Goal: Browse casually

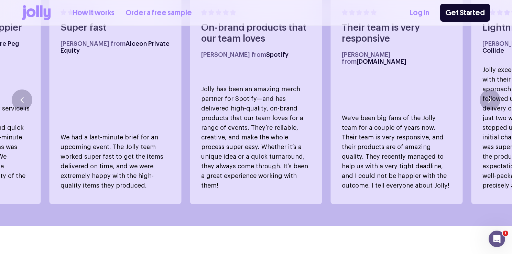
click at [203, 84] on p "Jolly has been an amazing merch partner for Spotify—and has delivered high-qual…" at bounding box center [256, 137] width 110 height 106
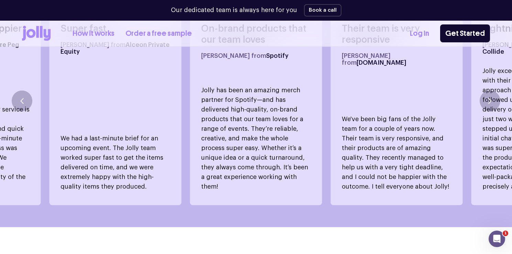
scroll to position [445, 0]
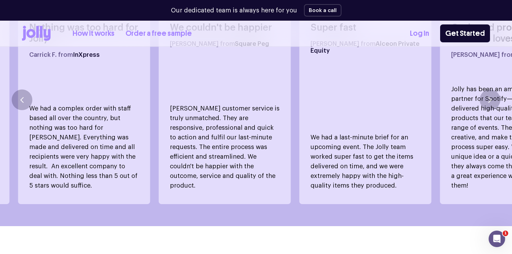
drag, startPoint x: 203, startPoint y: 84, endPoint x: 470, endPoint y: 87, distance: 267.0
click at [470, 87] on p "Jolly has been an amazing merch partner for Spotify—and has delivered high-qual…" at bounding box center [506, 137] width 110 height 106
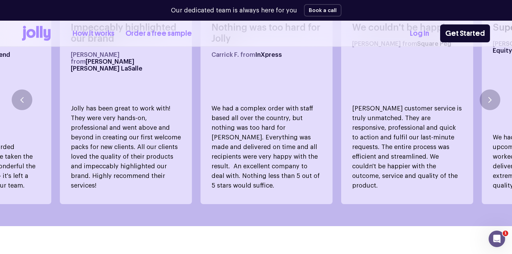
drag, startPoint x: 233, startPoint y: 95, endPoint x: 308, endPoint y: 94, distance: 74.3
click at [308, 94] on div "Nothing was too hard for Jolly Carrick F. from InXpress We had a complex order …" at bounding box center [267, 100] width 132 height 209
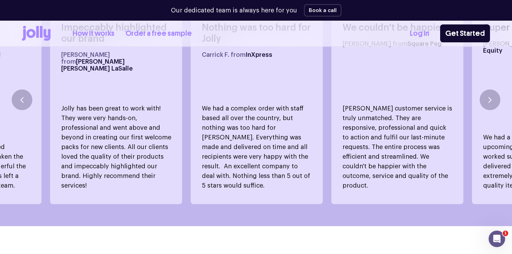
drag, startPoint x: 190, startPoint y: 104, endPoint x: 235, endPoint y: 97, distance: 45.3
click at [235, 97] on div "On-brand products that our team loves Tyra N. from Spotify Jolly has been an am…" at bounding box center [256, 100] width 512 height 209
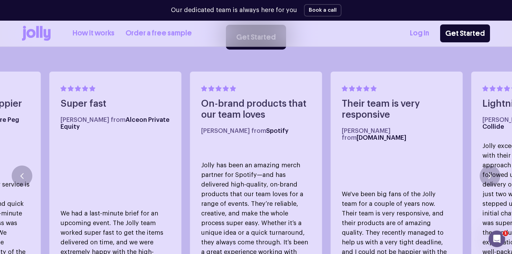
scroll to position [365, 0]
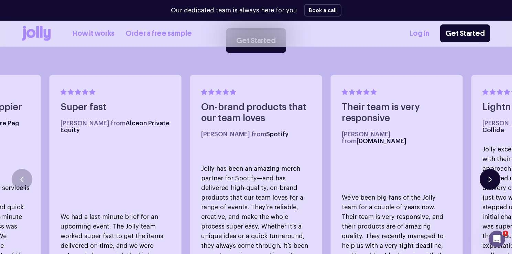
click at [488, 171] on button "button" at bounding box center [490, 179] width 21 height 21
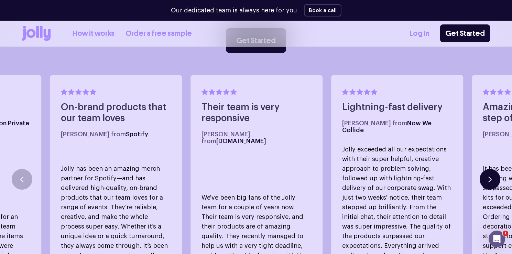
click at [488, 171] on button "button" at bounding box center [490, 179] width 21 height 21
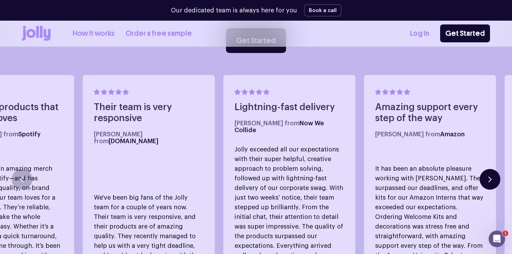
click at [488, 171] on button "button" at bounding box center [490, 179] width 21 height 21
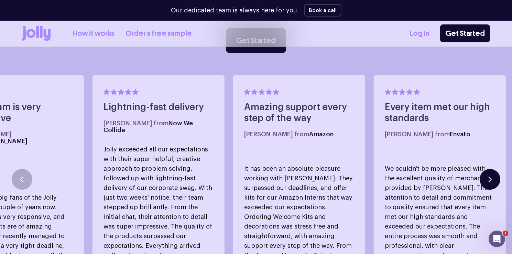
click at [488, 171] on button "button" at bounding box center [490, 179] width 21 height 21
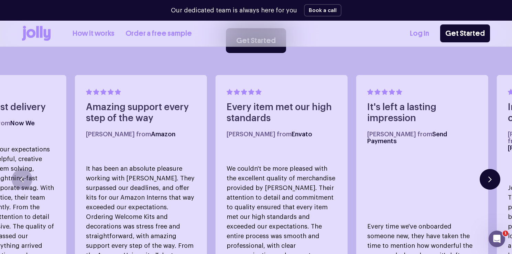
click at [488, 171] on button "button" at bounding box center [490, 179] width 21 height 21
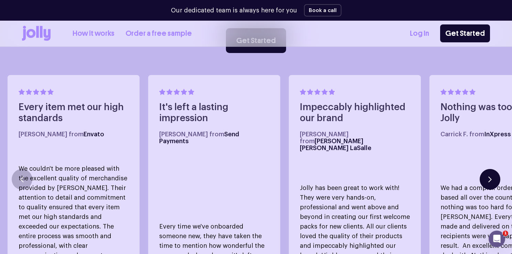
click at [488, 171] on button "button" at bounding box center [490, 179] width 21 height 21
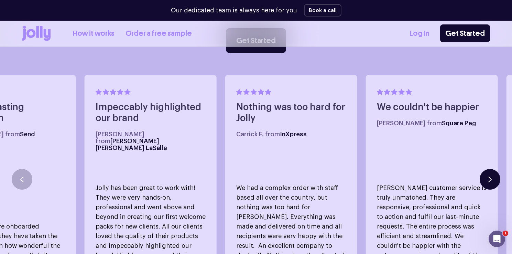
click at [488, 171] on button "button" at bounding box center [490, 179] width 21 height 21
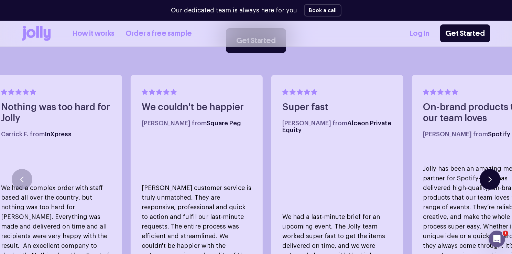
click at [488, 171] on button "button" at bounding box center [490, 179] width 21 height 21
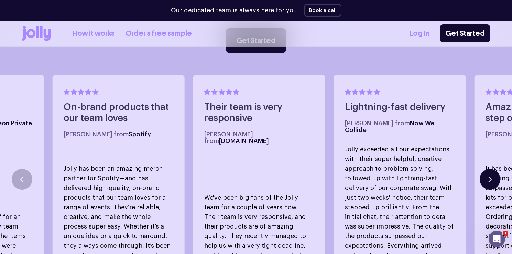
click at [488, 171] on button "button" at bounding box center [490, 179] width 21 height 21
